Goal: Information Seeking & Learning: Check status

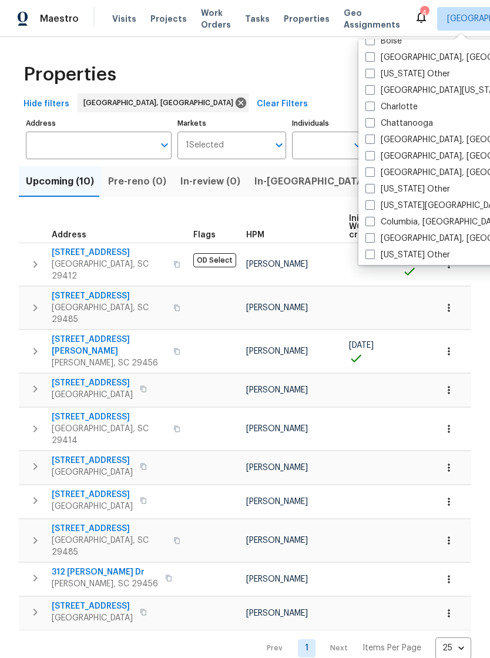
scroll to position [202, 0]
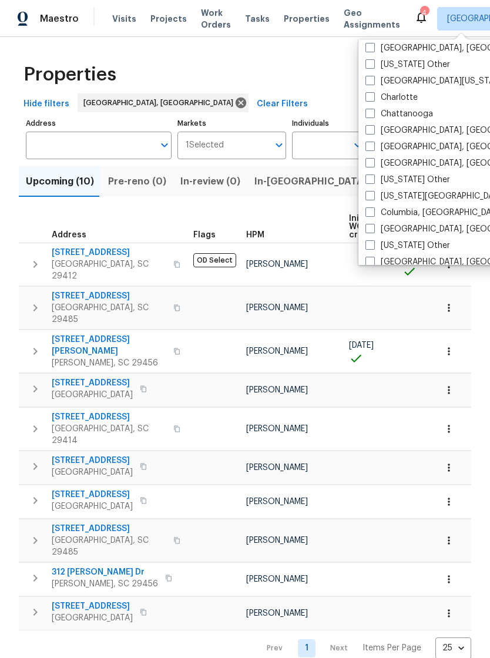
click at [376, 213] on label "Columbia, [GEOGRAPHIC_DATA]" at bounding box center [435, 213] width 138 height 12
click at [373, 213] on input "Columbia, [GEOGRAPHIC_DATA]" at bounding box center [370, 211] width 8 height 8
checkbox input "true"
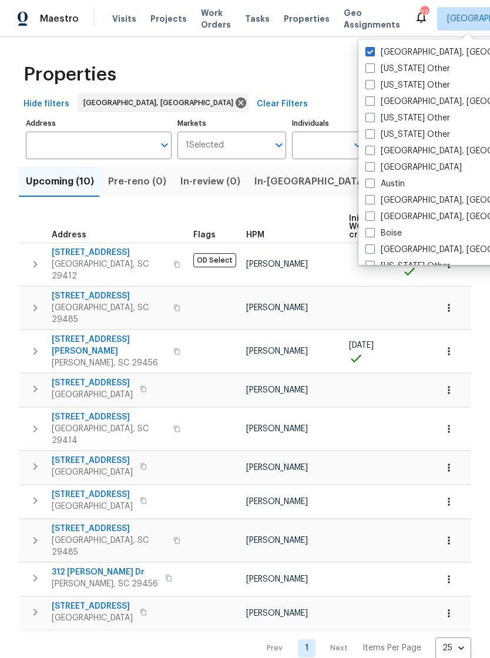
click at [374, 51] on span at bounding box center [370, 51] width 9 height 9
click at [373, 51] on input "[GEOGRAPHIC_DATA], [GEOGRAPHIC_DATA]" at bounding box center [370, 50] width 8 height 8
checkbox input "false"
click at [292, 19] on span "Properties" at bounding box center [307, 19] width 46 height 12
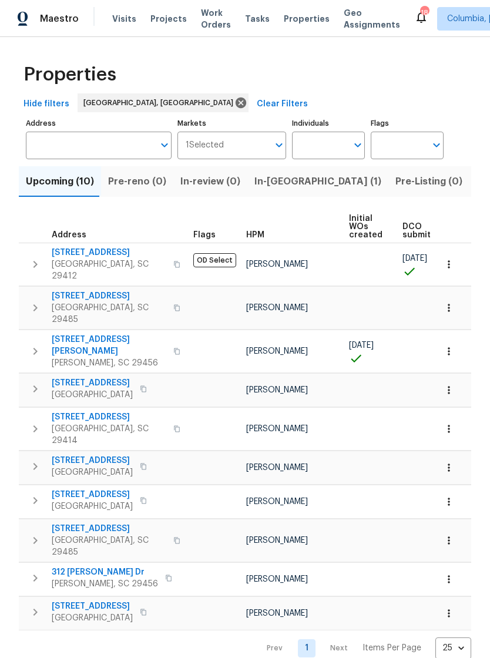
click at [125, 24] on span "Visits" at bounding box center [124, 19] width 24 height 12
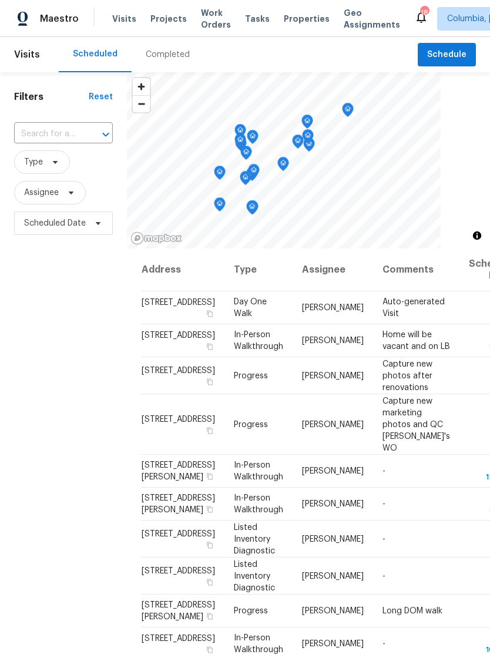
click at [152, 53] on div "Completed" at bounding box center [168, 55] width 44 height 12
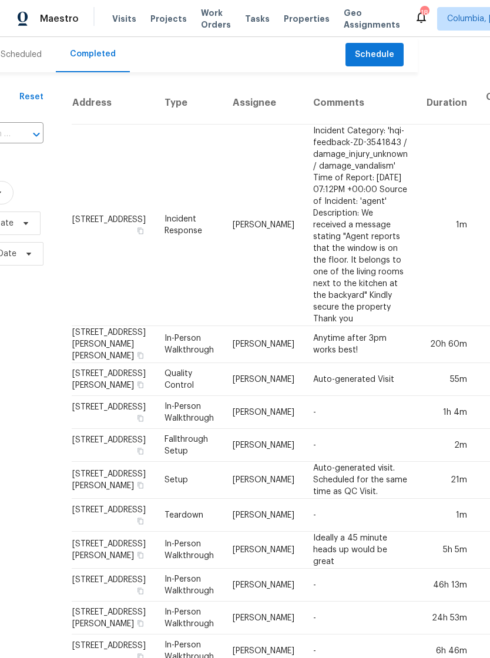
scroll to position [0, 72]
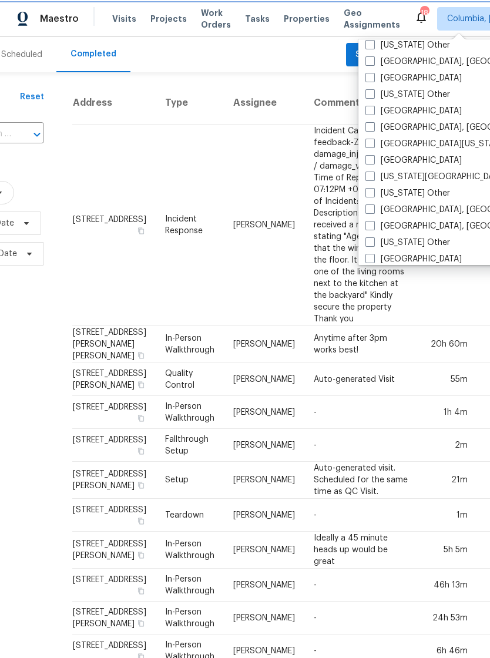
scroll to position [413, 0]
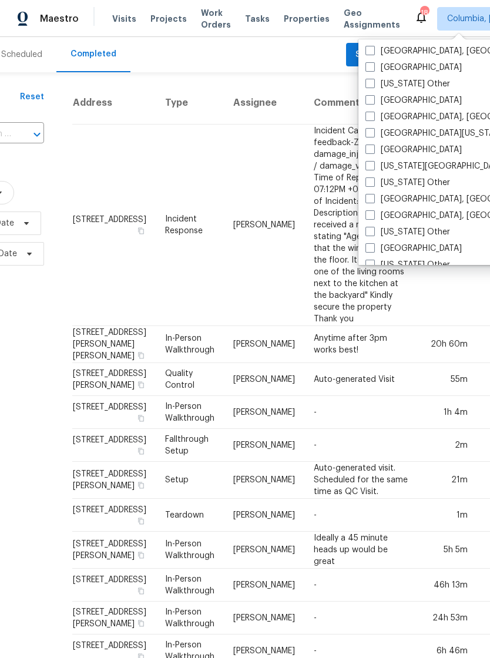
click at [373, 215] on span at bounding box center [370, 214] width 9 height 9
click at [373, 215] on input "[GEOGRAPHIC_DATA], [GEOGRAPHIC_DATA]" at bounding box center [370, 214] width 8 height 8
checkbox input "true"
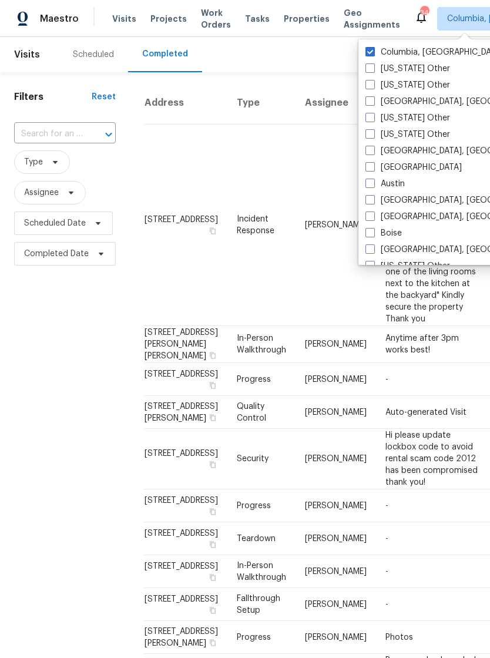
click at [374, 48] on span at bounding box center [370, 51] width 9 height 9
click at [373, 48] on input "Columbia, [GEOGRAPHIC_DATA]" at bounding box center [370, 50] width 8 height 8
checkbox input "false"
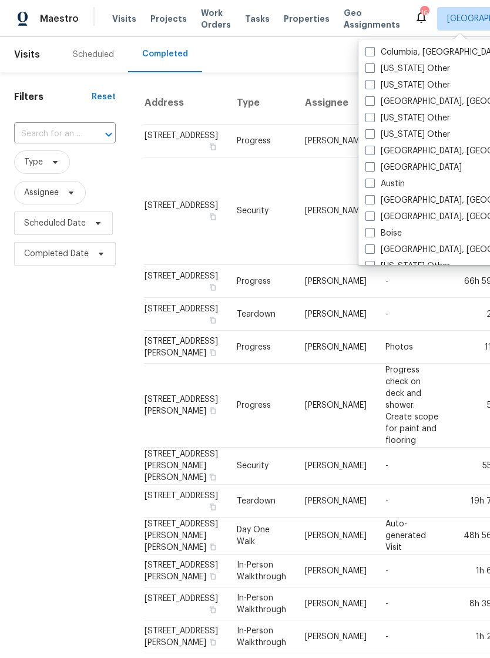
click at [327, 56] on div "Scheduled Completed" at bounding box center [238, 54] width 359 height 35
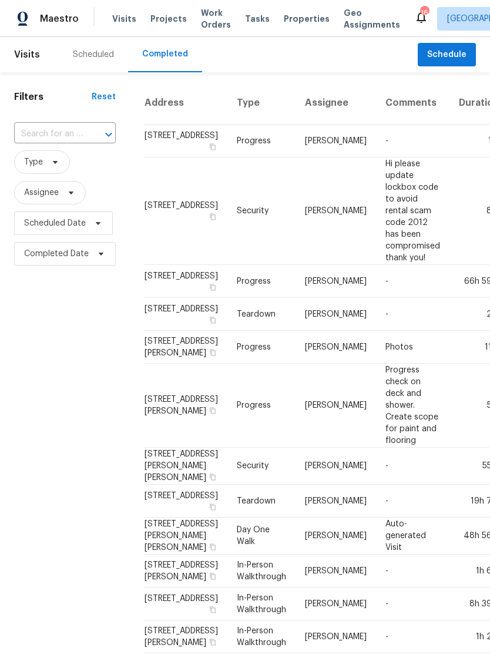
click at [85, 59] on div "Scheduled" at bounding box center [93, 55] width 41 height 12
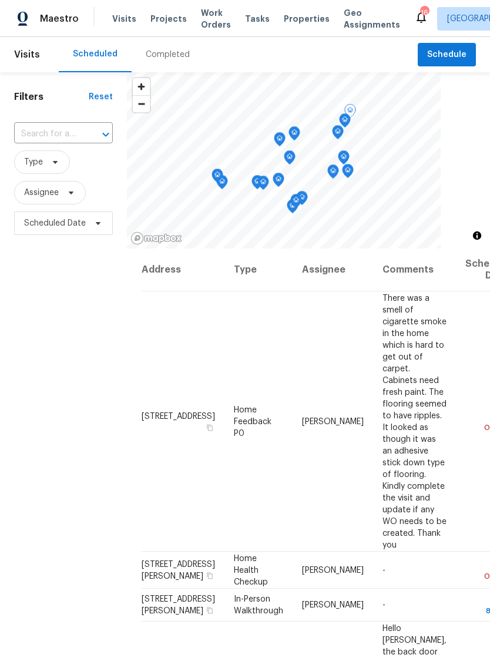
click at [147, 484] on td "[STREET_ADDRESS]" at bounding box center [182, 421] width 83 height 260
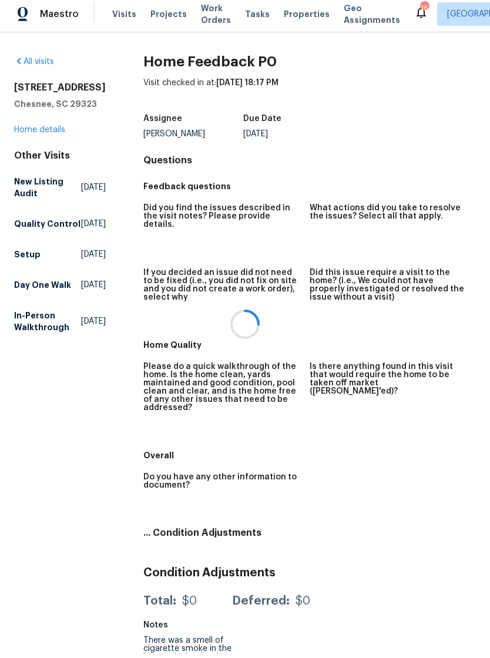
scroll to position [5, 0]
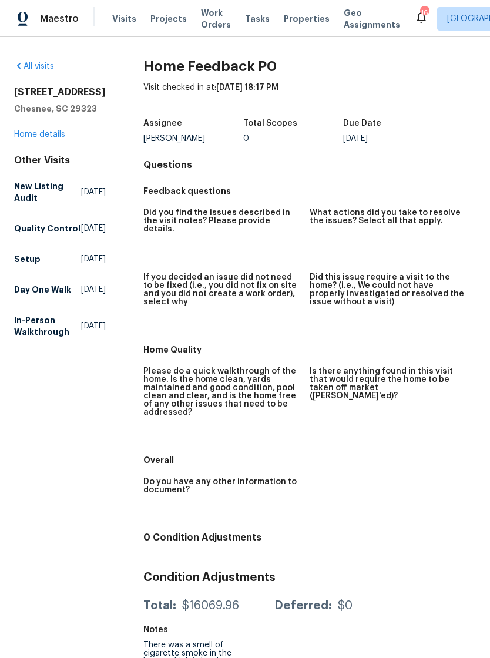
click at [119, 18] on span "Visits" at bounding box center [124, 19] width 24 height 12
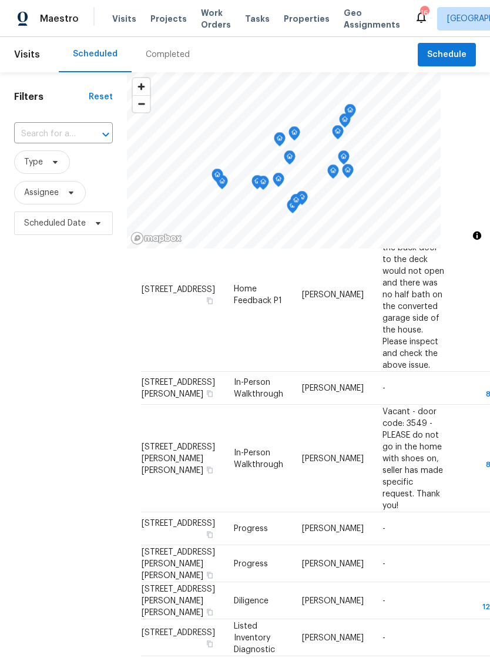
scroll to position [405, 0]
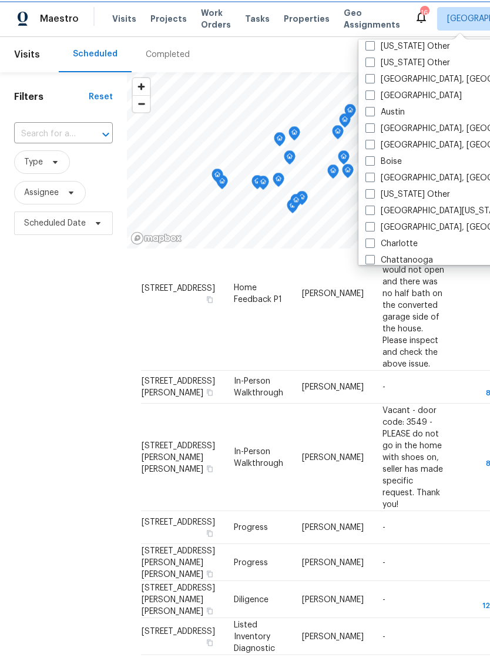
scroll to position [72, 0]
click at [380, 222] on label "[GEOGRAPHIC_DATA], [GEOGRAPHIC_DATA]" at bounding box center [457, 227] width 182 height 12
click at [373, 222] on input "[GEOGRAPHIC_DATA], [GEOGRAPHIC_DATA]" at bounding box center [370, 225] width 8 height 8
checkbox input "true"
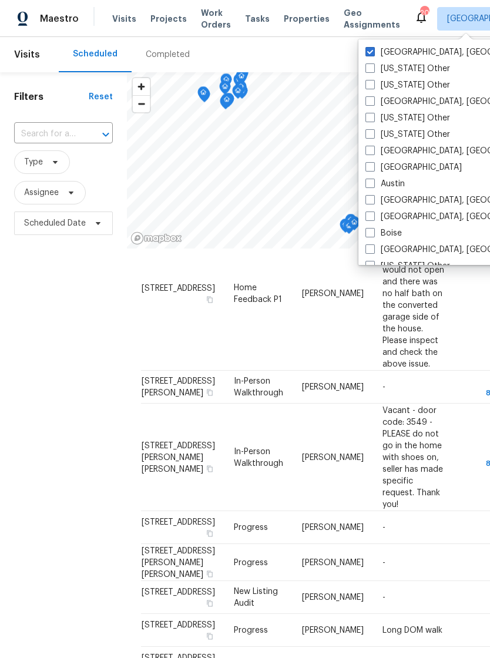
click at [374, 50] on span at bounding box center [370, 51] width 9 height 9
click at [373, 50] on input "[GEOGRAPHIC_DATA], [GEOGRAPHIC_DATA]" at bounding box center [370, 50] width 8 height 8
checkbox input "false"
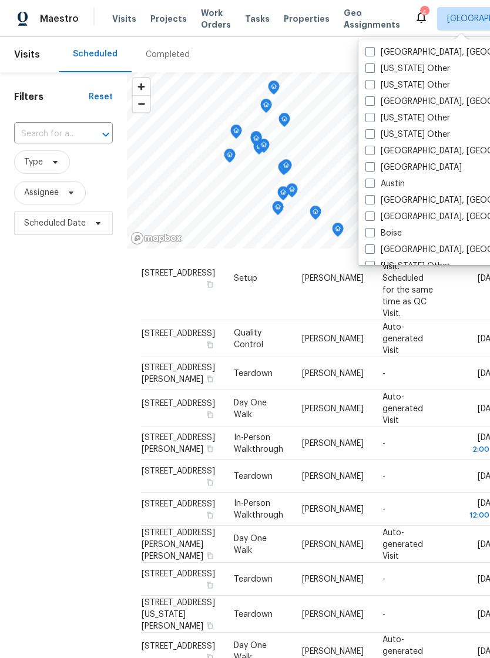
click at [318, 47] on div "Scheduled Completed" at bounding box center [238, 54] width 359 height 35
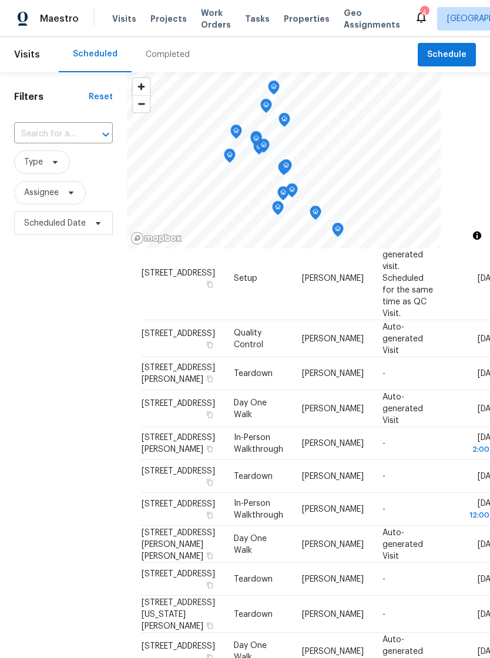
click at [160, 57] on div "Completed" at bounding box center [168, 55] width 44 height 12
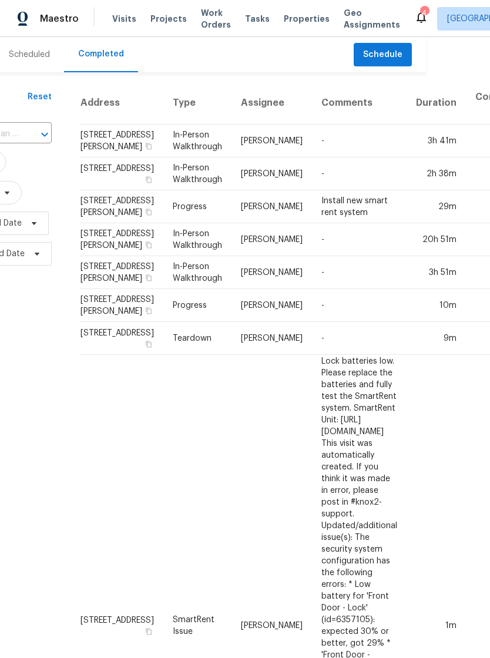
scroll to position [0, 67]
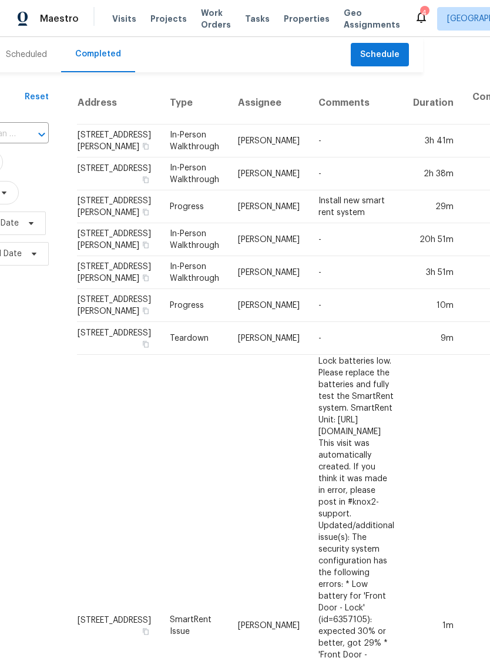
click at [24, 54] on div "Scheduled" at bounding box center [26, 55] width 41 height 12
